Goal: Obtain resource: Obtain resource

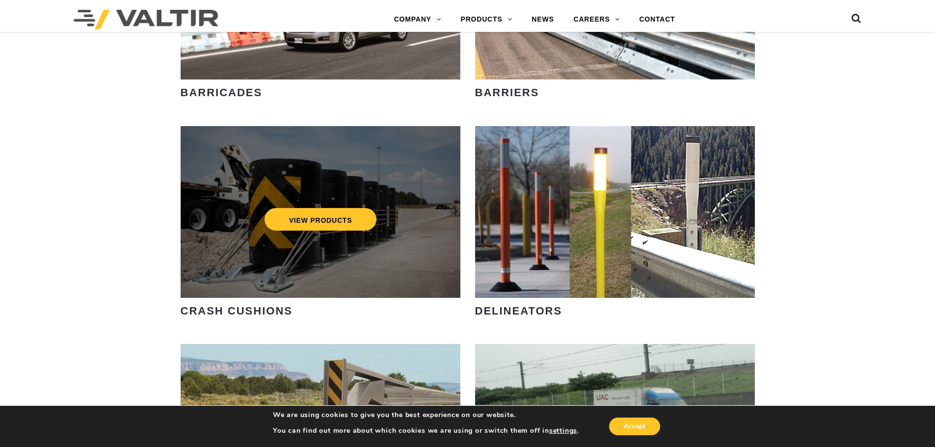
scroll to position [343, 0]
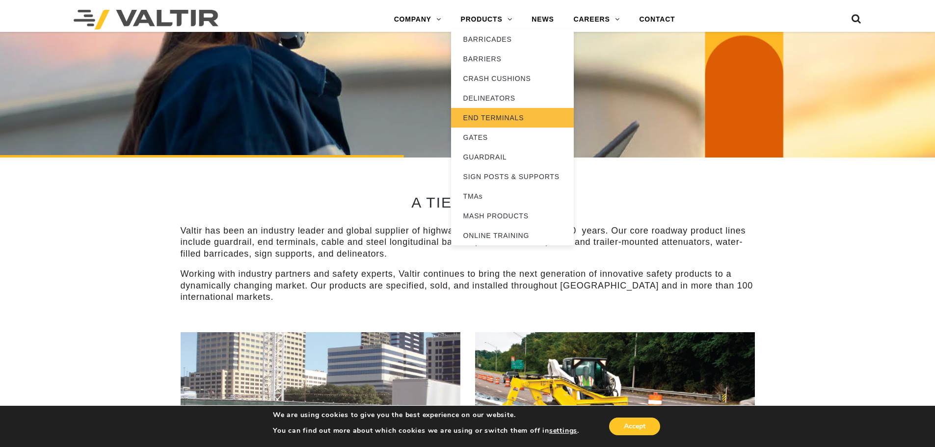
click at [503, 113] on link "END TERMINALS" at bounding box center [512, 118] width 123 height 20
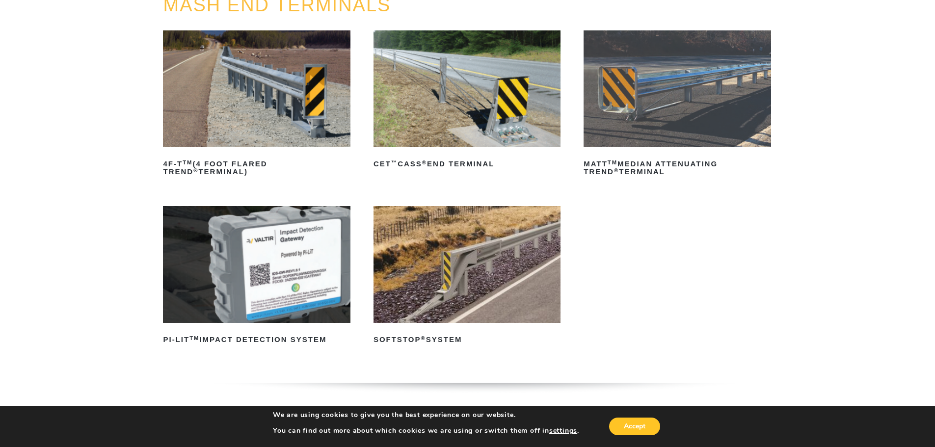
scroll to position [147, 0]
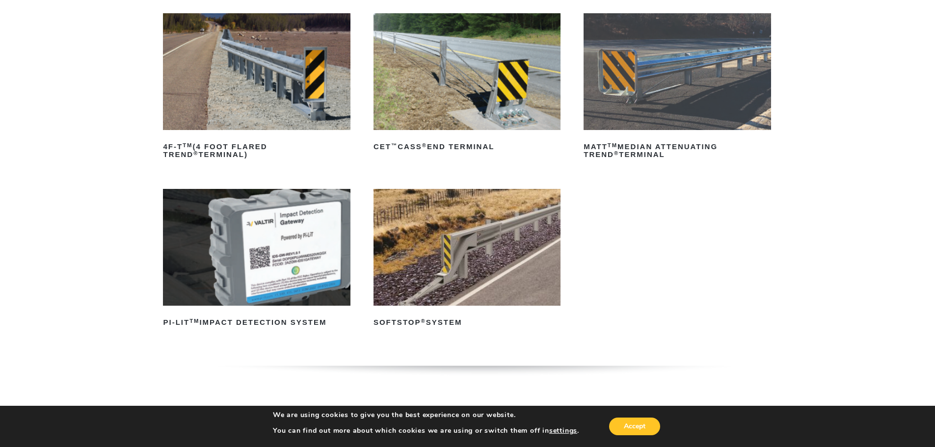
click at [636, 84] on img at bounding box center [676, 71] width 187 height 117
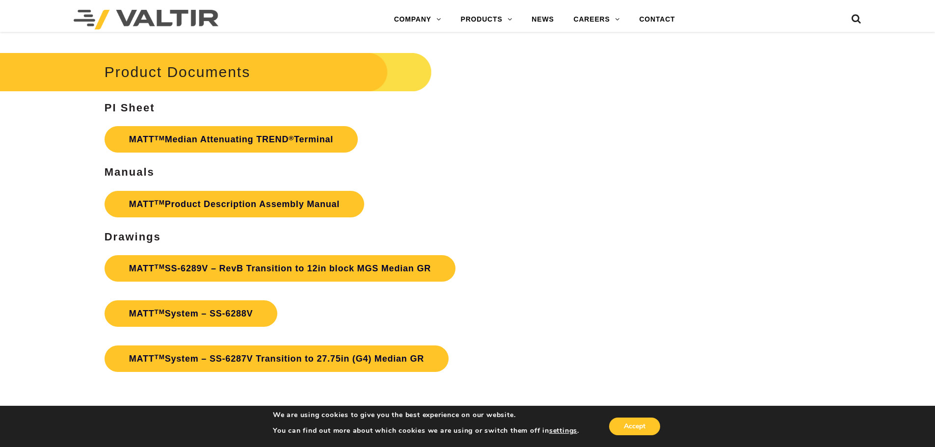
scroll to position [3484, 0]
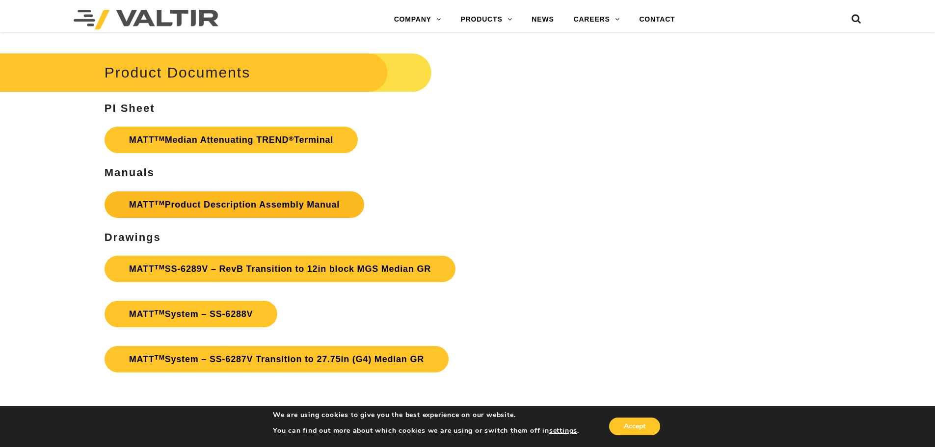
click at [310, 205] on link "MATT TM Product Description Assembly Manual" at bounding box center [235, 204] width 260 height 26
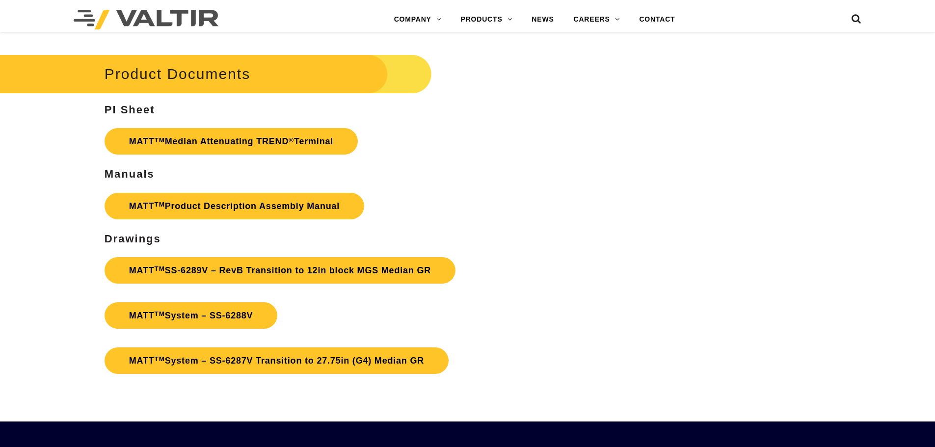
scroll to position [3484, 0]
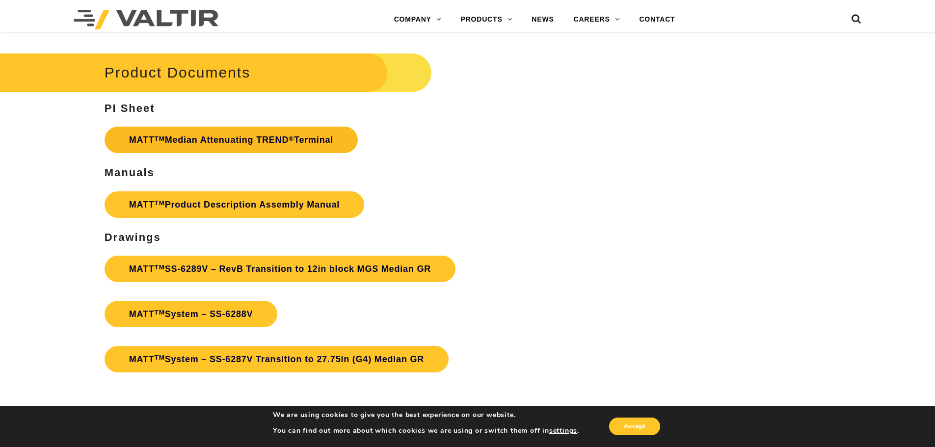
click at [243, 141] on link "MATT TM Median Attenuating TREND ® Terminal" at bounding box center [231, 140] width 253 height 26
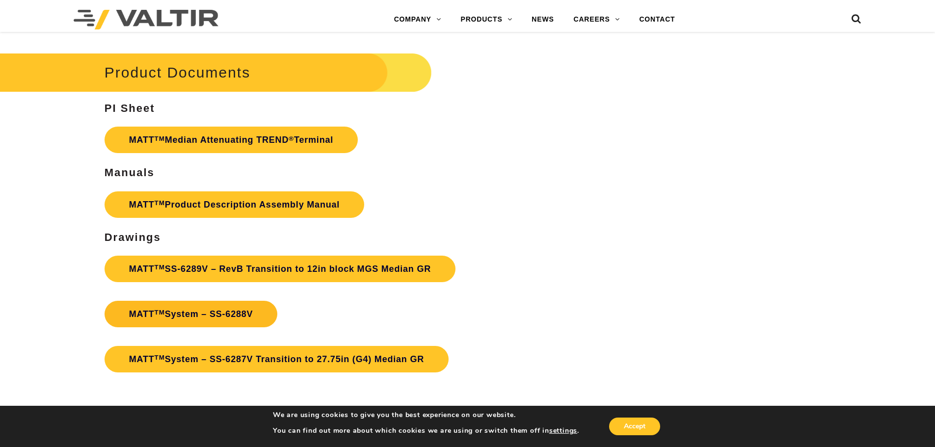
click at [243, 314] on link "MATT TM System – SS-6288V" at bounding box center [191, 314] width 173 height 26
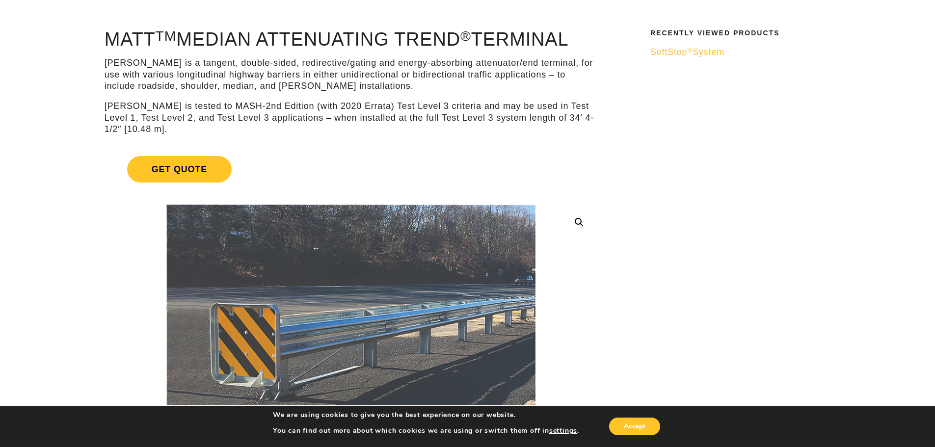
scroll to position [0, 0]
